Goal: Register for event/course

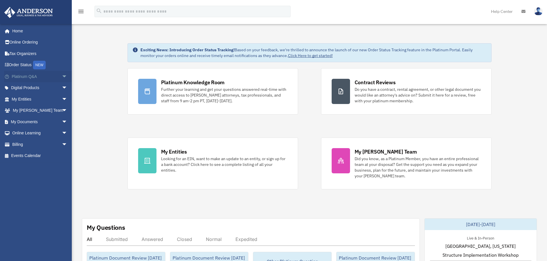
click at [62, 75] on span "arrow_drop_down" at bounding box center [67, 77] width 11 height 12
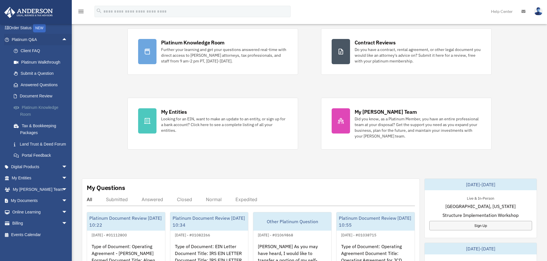
scroll to position [57, 0]
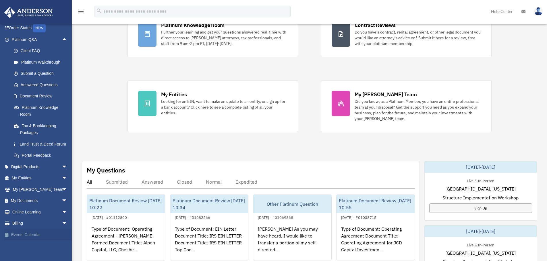
click at [28, 235] on link "Events Calendar" at bounding box center [40, 234] width 72 height 11
click at [14, 234] on link "Events Calendar" at bounding box center [40, 234] width 72 height 11
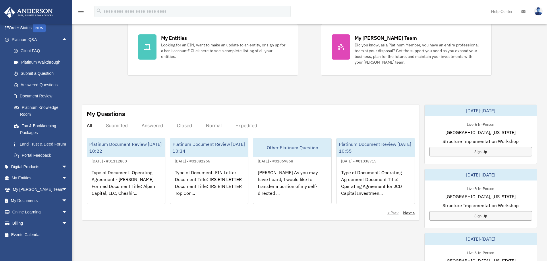
scroll to position [172, 0]
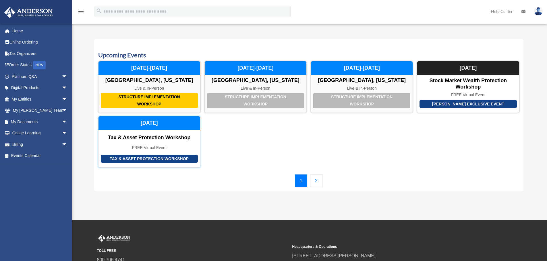
click at [139, 144] on div "Tax & Asset Protection Workshop Tax & Asset Protection Workshop FREE Virtual Ev…" at bounding box center [149, 142] width 102 height 52
